Goal: Information Seeking & Learning: Learn about a topic

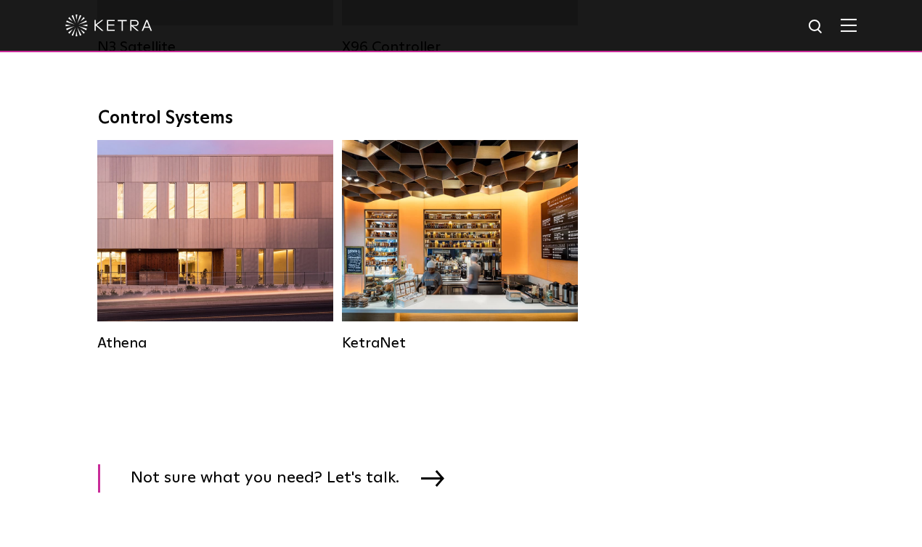
scroll to position [2134, 0]
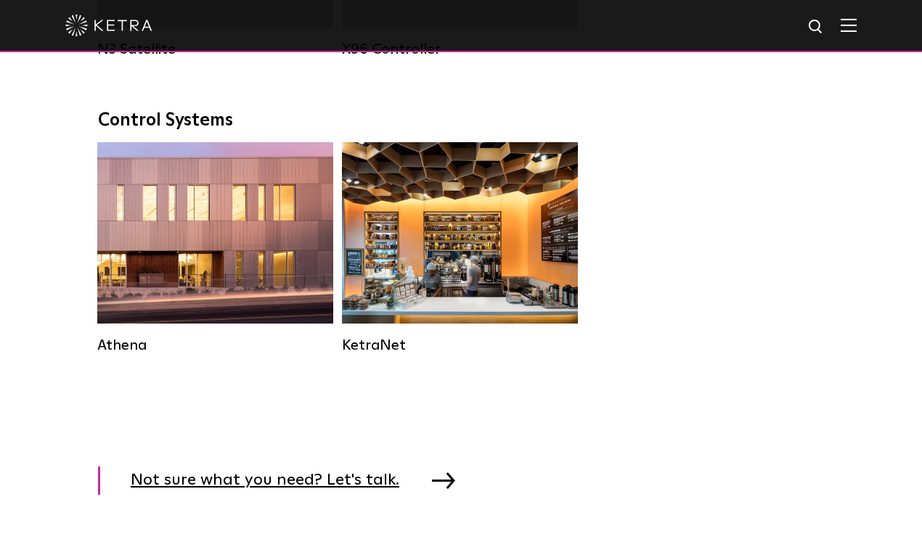
click at [432, 484] on img at bounding box center [443, 481] width 23 height 16
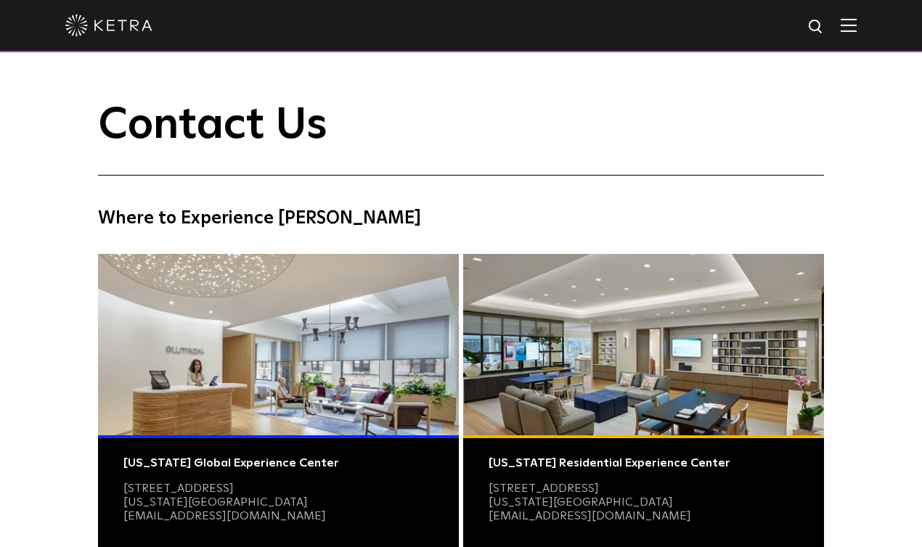
click at [123, 215] on h4 "Where to Experience [PERSON_NAME]" at bounding box center [461, 219] width 726 height 28
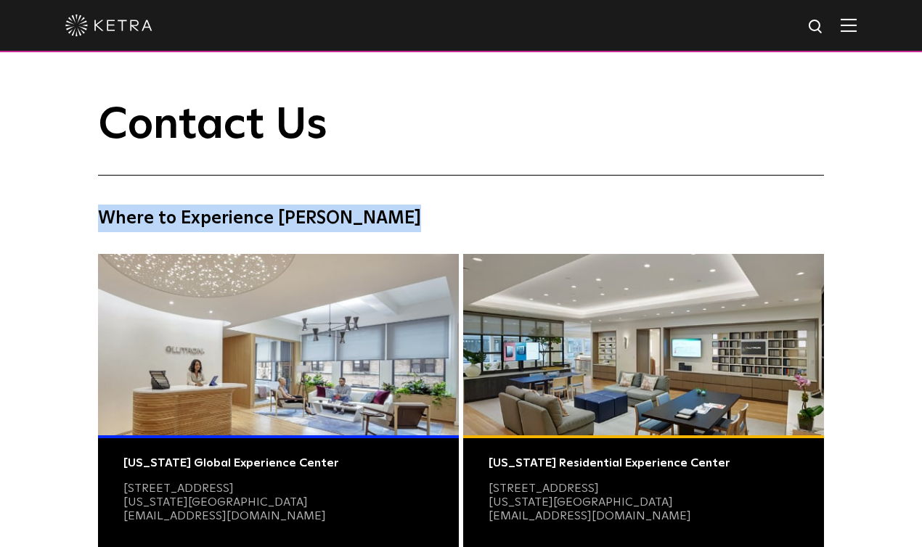
click at [123, 215] on h4 "Where to Experience [PERSON_NAME]" at bounding box center [461, 219] width 726 height 28
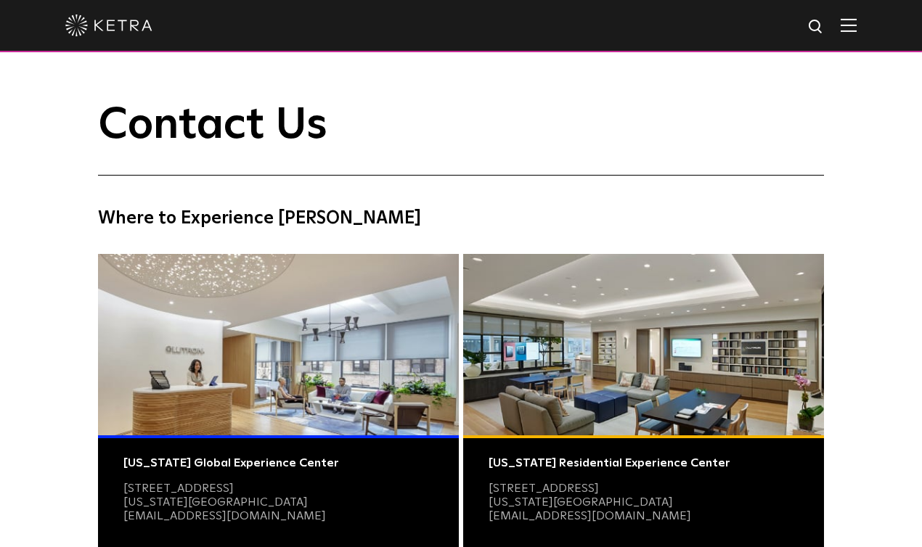
click at [138, 213] on h4 "Where to Experience [PERSON_NAME]" at bounding box center [461, 219] width 726 height 28
click at [126, 216] on h4 "Where to Experience [PERSON_NAME]" at bounding box center [461, 219] width 726 height 28
click at [117, 216] on h4 "Where to Experience [PERSON_NAME]" at bounding box center [461, 219] width 726 height 28
click at [118, 217] on h4 "Where to Experience [PERSON_NAME]" at bounding box center [461, 219] width 726 height 28
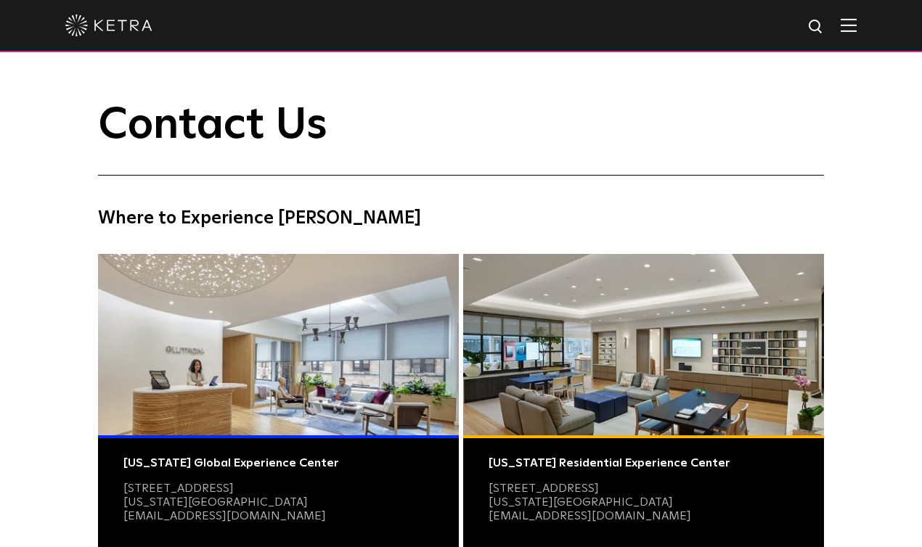
click at [116, 217] on h4 "Where to Experience [PERSON_NAME]" at bounding box center [461, 219] width 726 height 28
click at [115, 216] on h4 "Where to Experience [PERSON_NAME]" at bounding box center [461, 219] width 726 height 28
drag, startPoint x: 114, startPoint y: 216, endPoint x: 102, endPoint y: 216, distance: 11.6
click at [102, 216] on h4 "Where to Experience [PERSON_NAME]" at bounding box center [461, 219] width 726 height 28
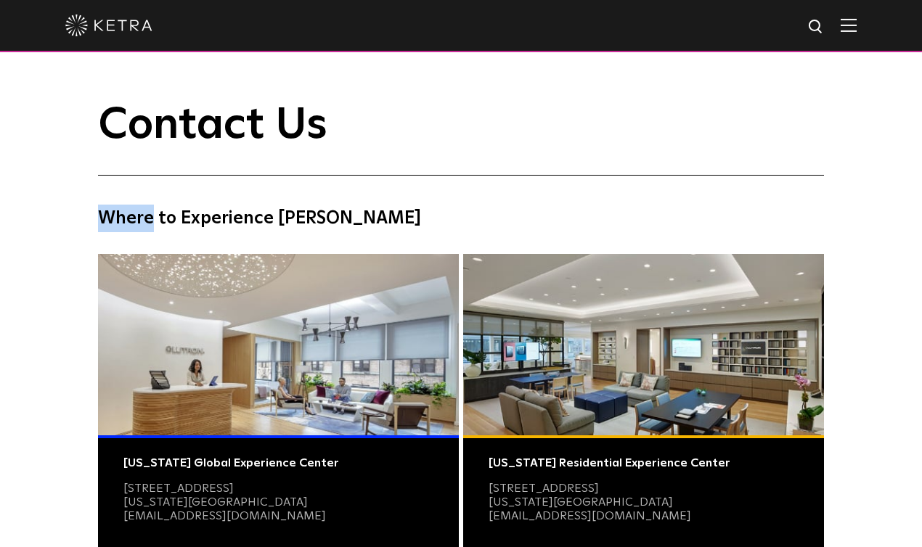
drag, startPoint x: 148, startPoint y: 216, endPoint x: 101, endPoint y: 219, distance: 47.2
click at [100, 218] on h4 "Where to Experience [PERSON_NAME]" at bounding box center [461, 219] width 726 height 28
click at [166, 215] on h4 "Where to Experience [PERSON_NAME]" at bounding box center [461, 219] width 726 height 28
click at [204, 211] on h4 "Where to Experience [PERSON_NAME]" at bounding box center [461, 219] width 726 height 28
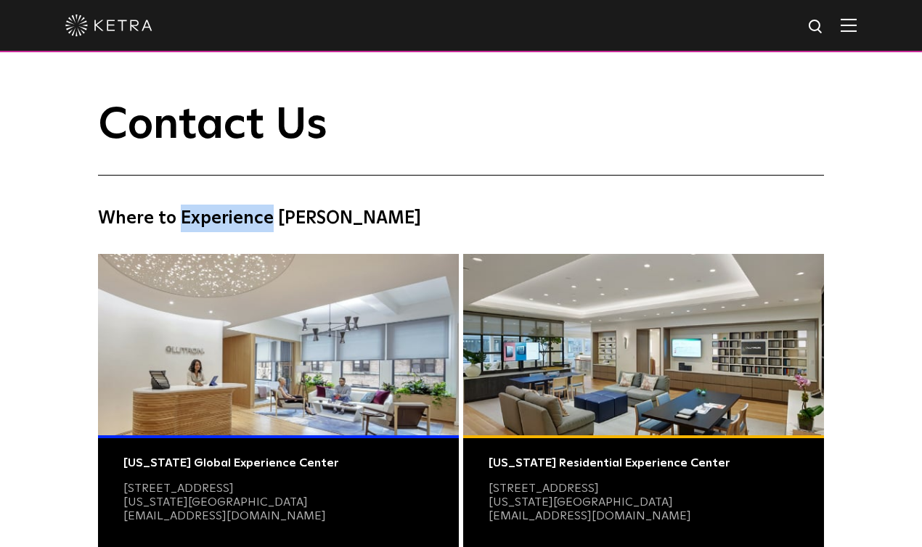
click at [204, 211] on h4 "Where to Experience [PERSON_NAME]" at bounding box center [461, 219] width 726 height 28
click at [302, 220] on h4 "Where to Experience [PERSON_NAME]" at bounding box center [461, 219] width 726 height 28
click at [245, 222] on h4 "Where to Experience [PERSON_NAME]" at bounding box center [461, 219] width 726 height 28
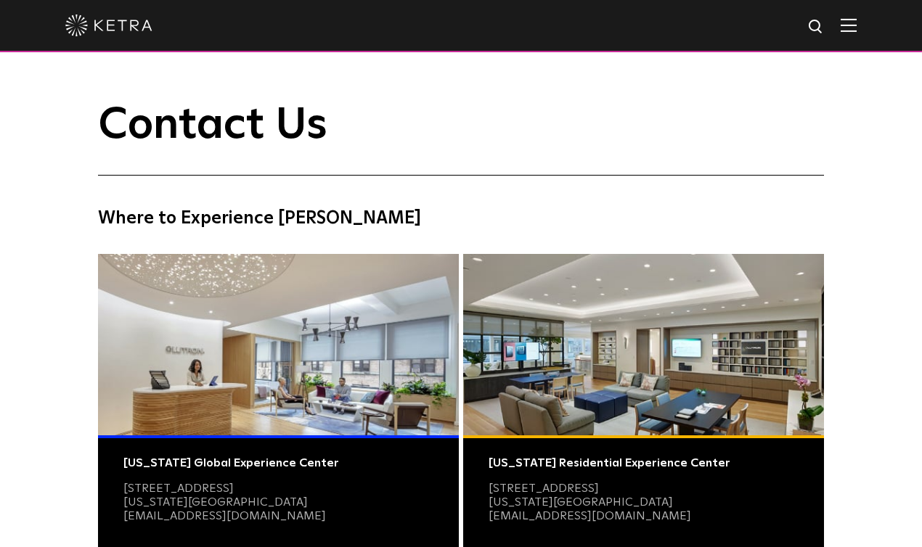
click at [164, 217] on h4 "Where to Experience [PERSON_NAME]" at bounding box center [461, 219] width 726 height 28
click at [131, 217] on h4 "Where to Experience [PERSON_NAME]" at bounding box center [461, 219] width 726 height 28
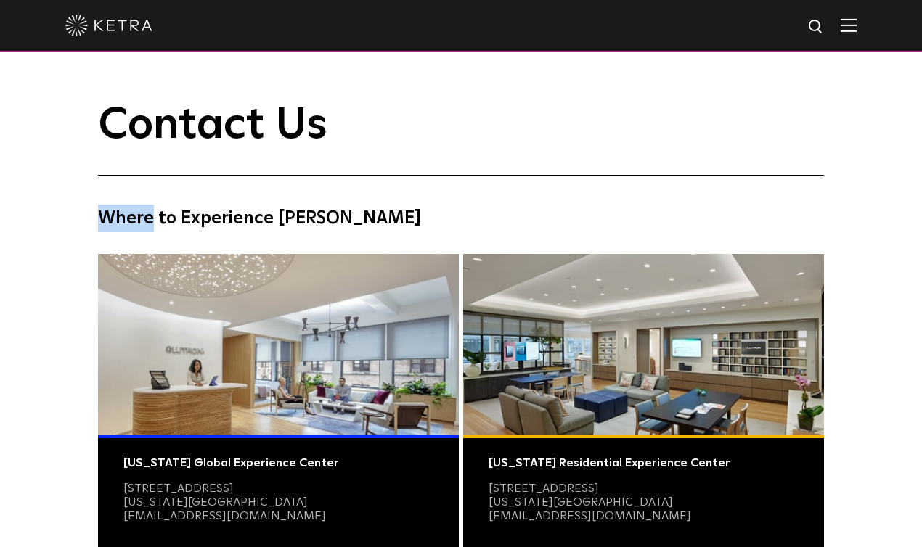
click at [131, 217] on h4 "Where to Experience [PERSON_NAME]" at bounding box center [461, 219] width 726 height 28
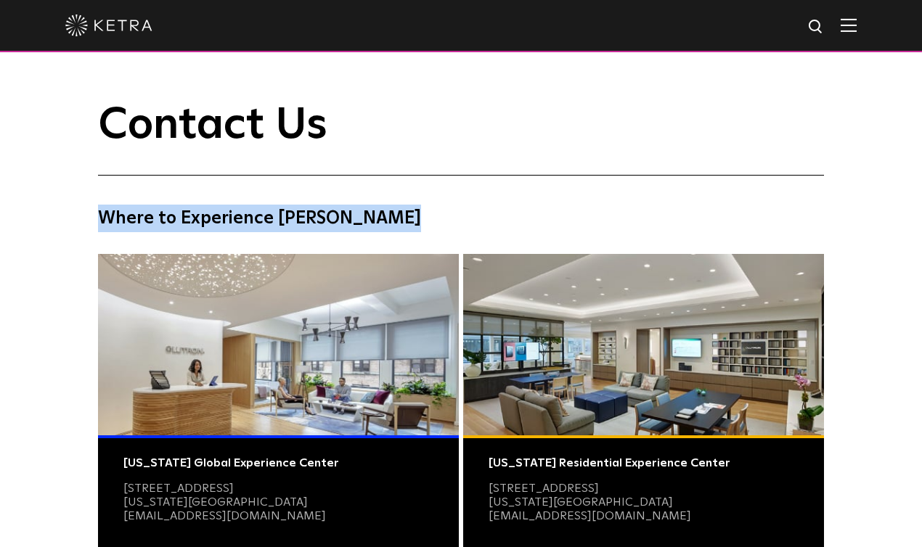
click at [131, 217] on h4 "Where to Experience [PERSON_NAME]" at bounding box center [461, 219] width 726 height 28
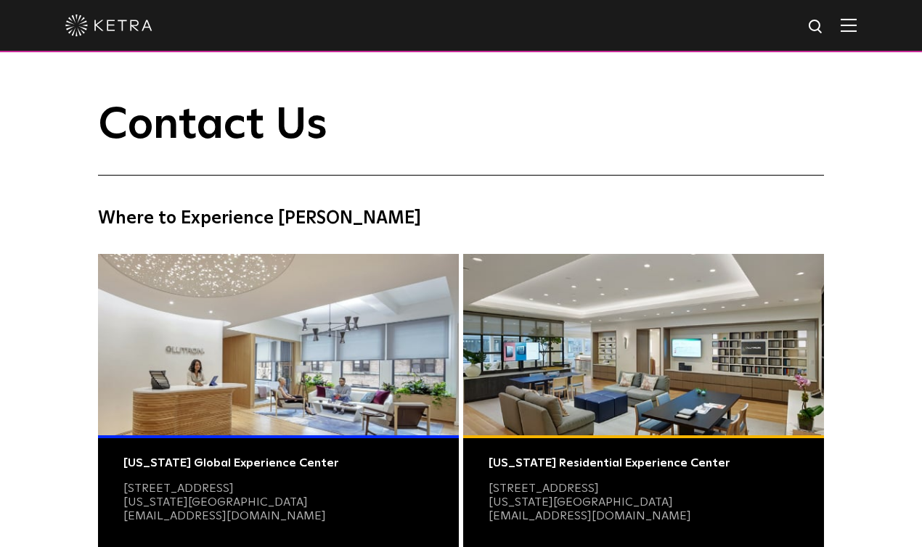
click at [194, 216] on h4 "Where to Experience [PERSON_NAME]" at bounding box center [461, 219] width 726 height 28
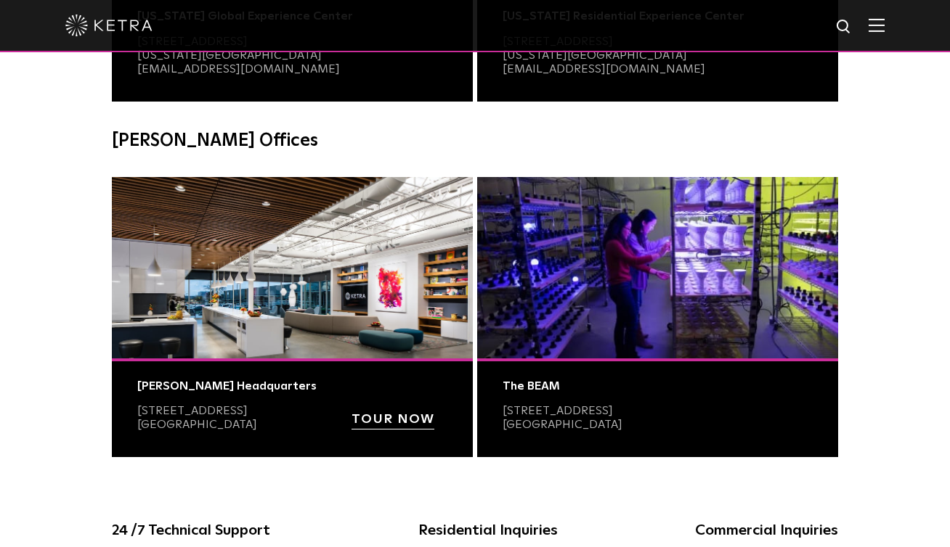
scroll to position [451, 0]
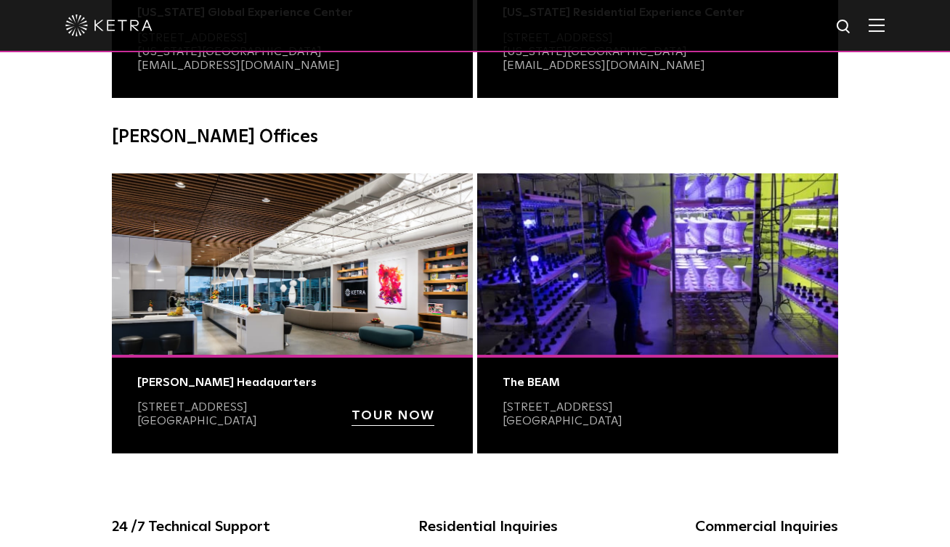
click at [884, 293] on div "Contact Us Where to Experience [GEOGRAPHIC_DATA] [US_STATE] Global Experience C…" at bounding box center [475, 65] width 950 height 828
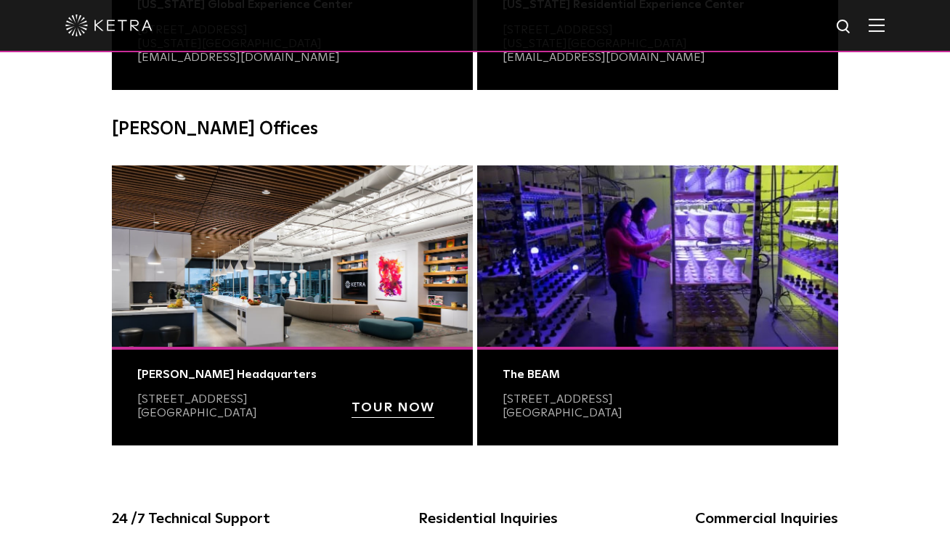
scroll to position [450, 0]
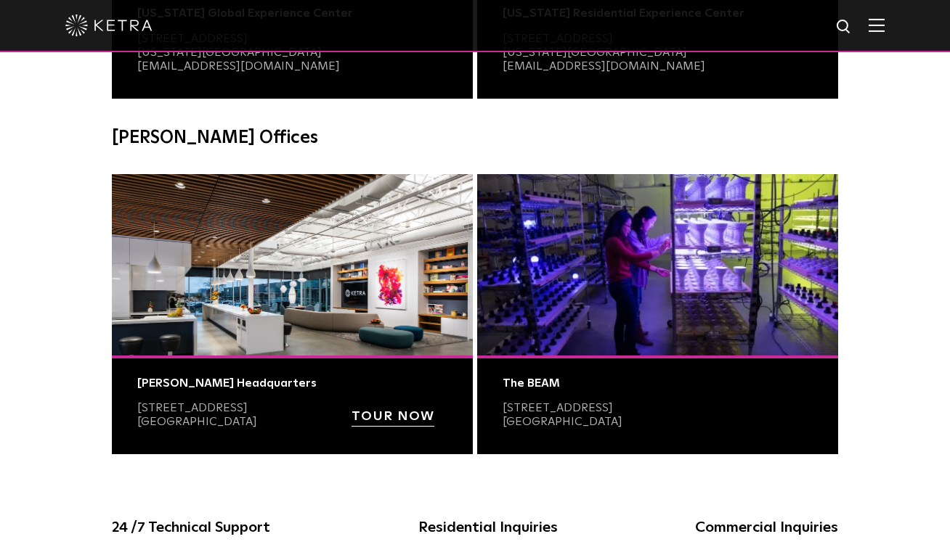
click at [872, 235] on div "Contact Us Where to Experience [GEOGRAPHIC_DATA] [US_STATE] Global Experience C…" at bounding box center [475, 65] width 950 height 828
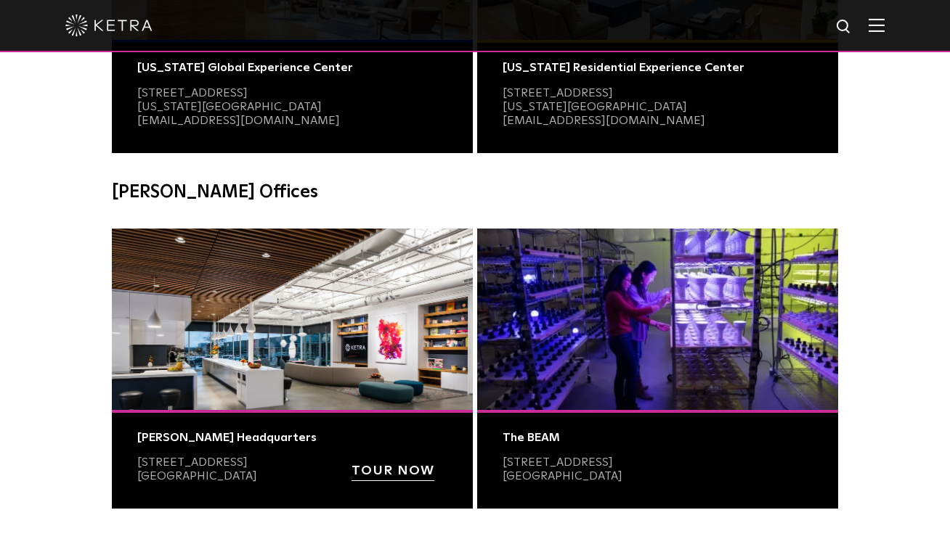
scroll to position [395, 0]
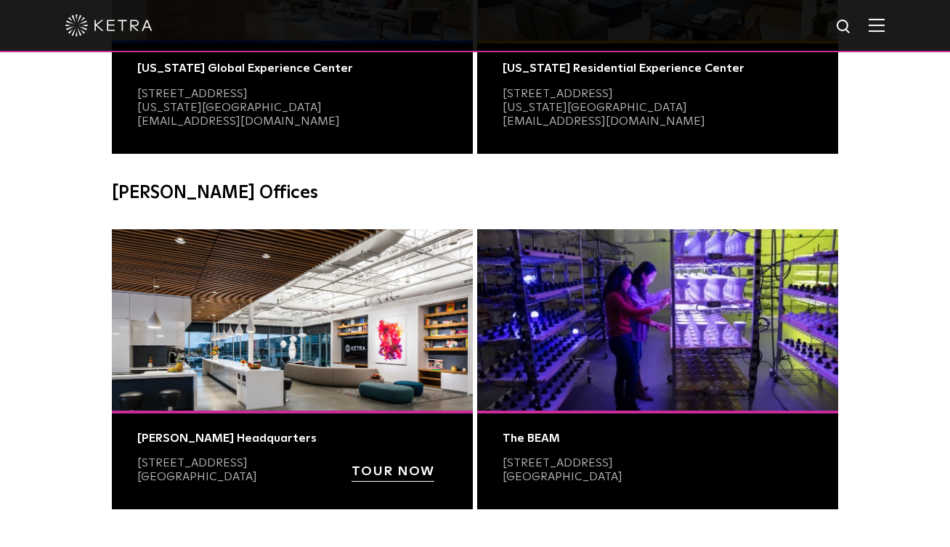
click at [868, 281] on div "Contact Us Where to Experience [GEOGRAPHIC_DATA] [US_STATE] Global Experience C…" at bounding box center [475, 121] width 950 height 828
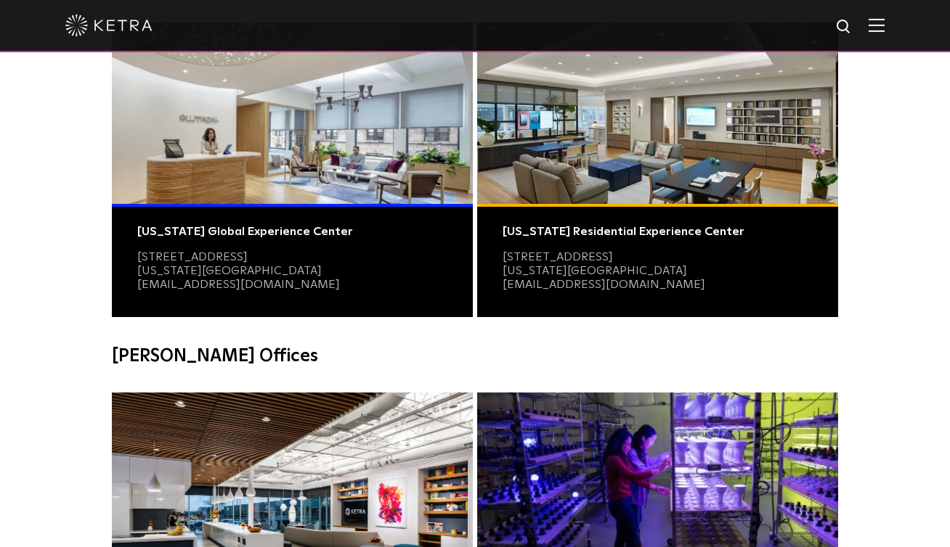
scroll to position [0, 0]
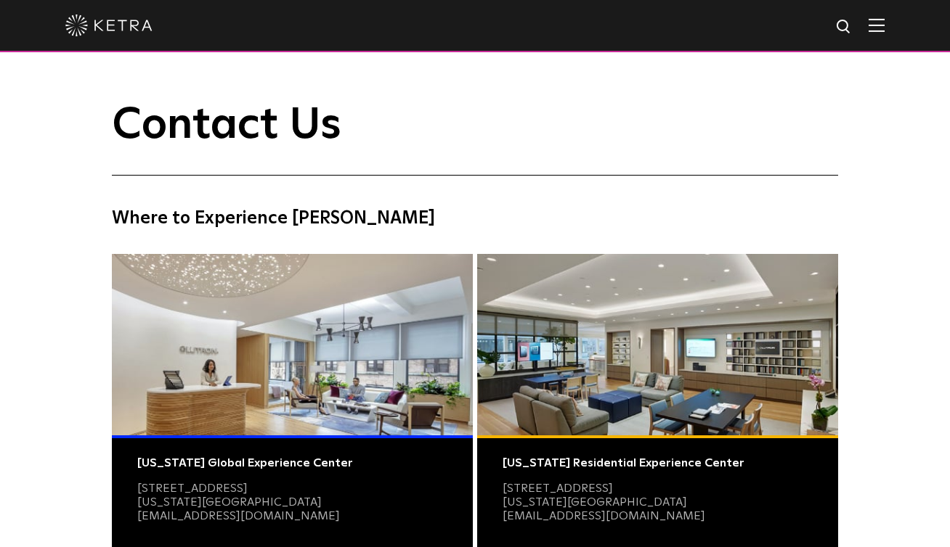
click at [878, 24] on img at bounding box center [876, 25] width 16 height 14
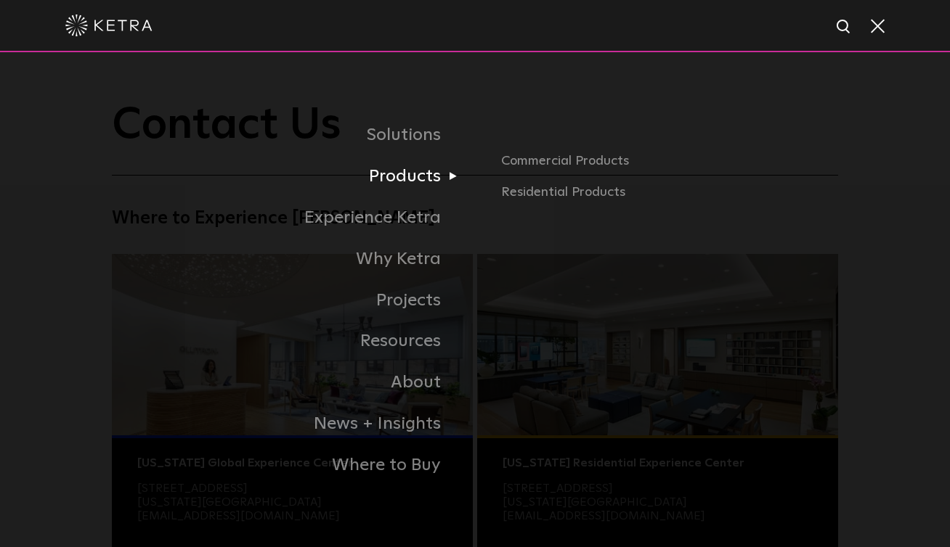
click at [417, 184] on link "Products" at bounding box center [270, 176] width 410 height 41
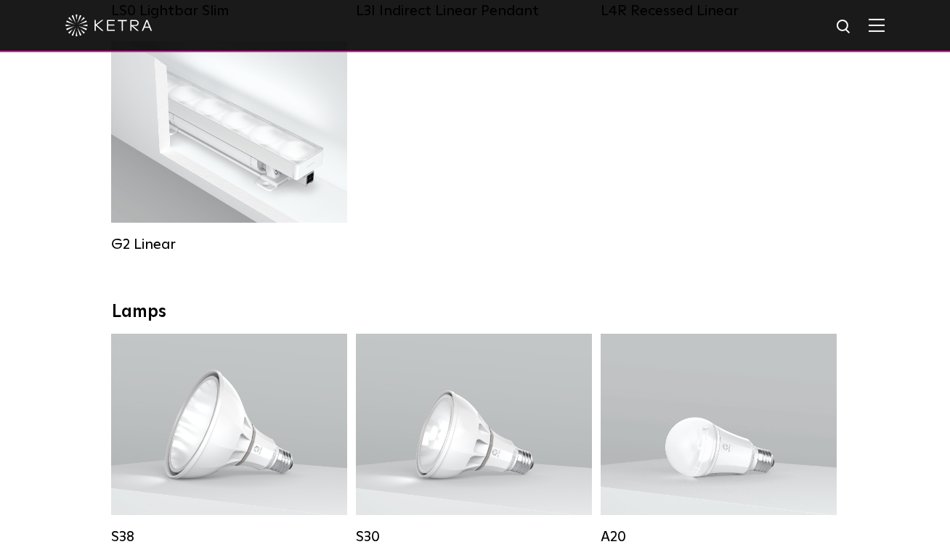
scroll to position [807, 0]
